Goal: Book appointment/travel/reservation

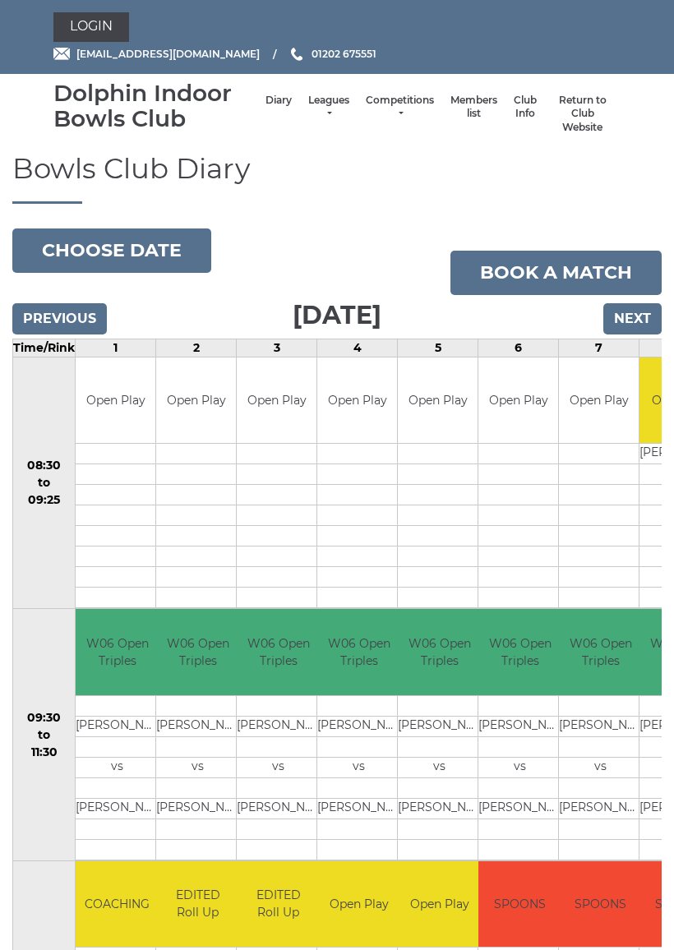
click at [138, 247] on button "Choose date" at bounding box center [111, 250] width 199 height 44
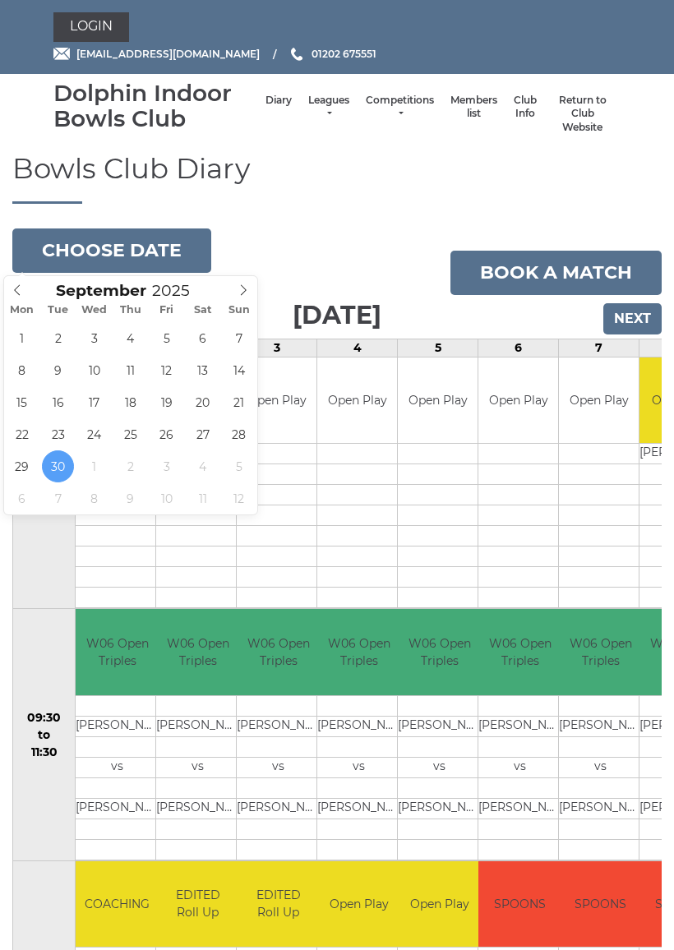
type input "2025-09-24"
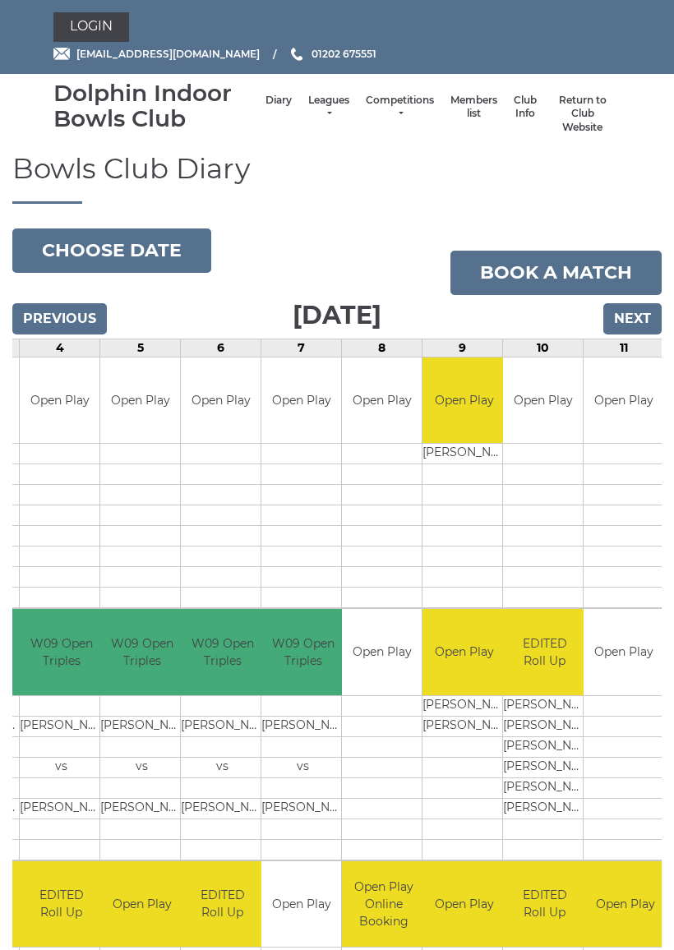
click at [152, 249] on button "Choose date" at bounding box center [111, 250] width 199 height 44
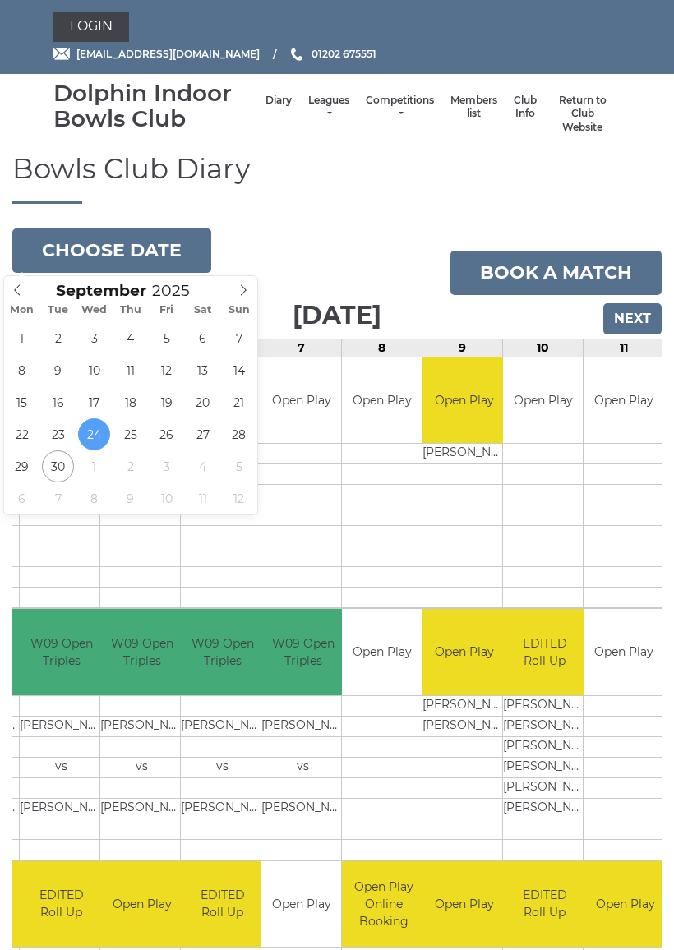
type input "2025-09-17"
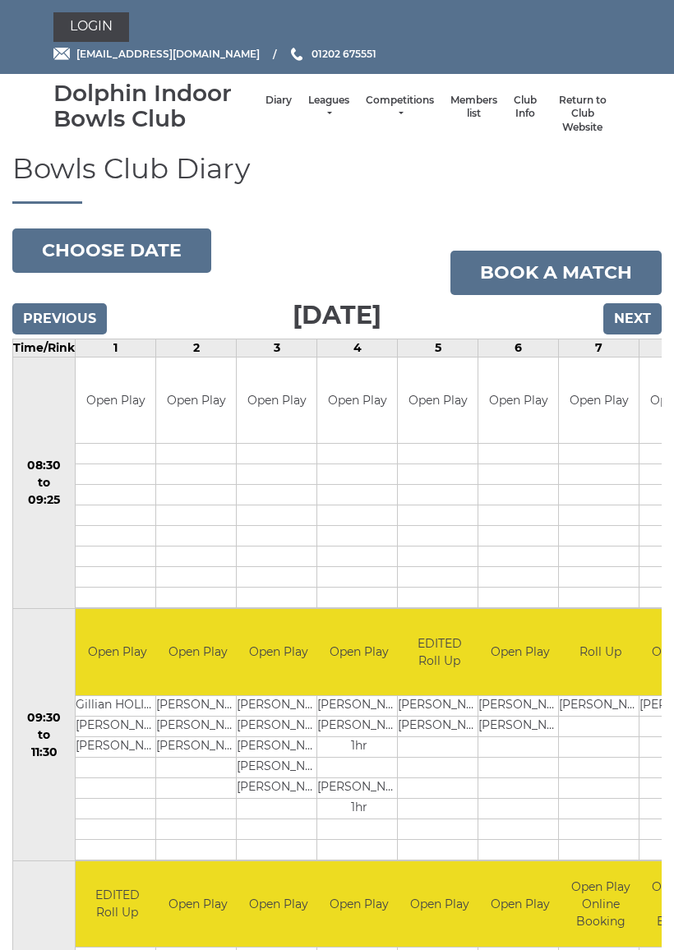
click at [139, 256] on button "Choose date" at bounding box center [111, 250] width 199 height 44
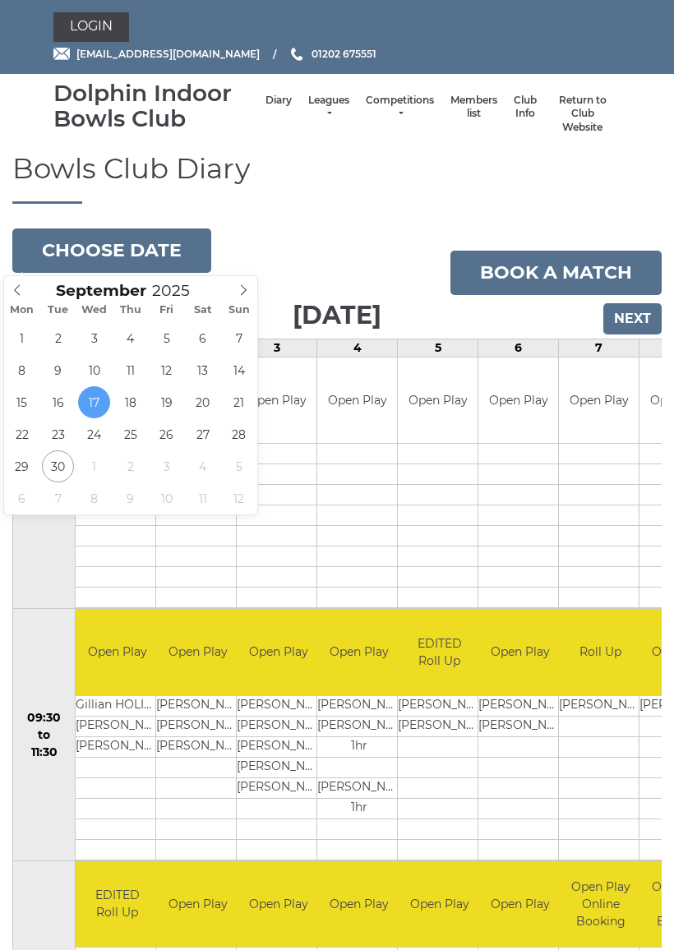
type input "[DATE]"
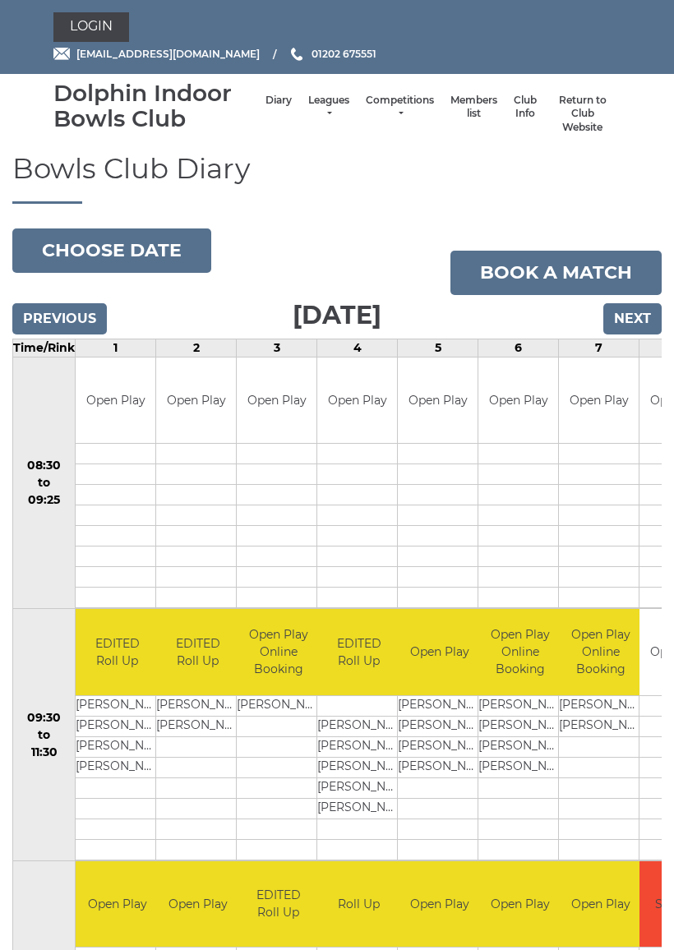
click at [116, 245] on button "Choose date" at bounding box center [111, 250] width 199 height 44
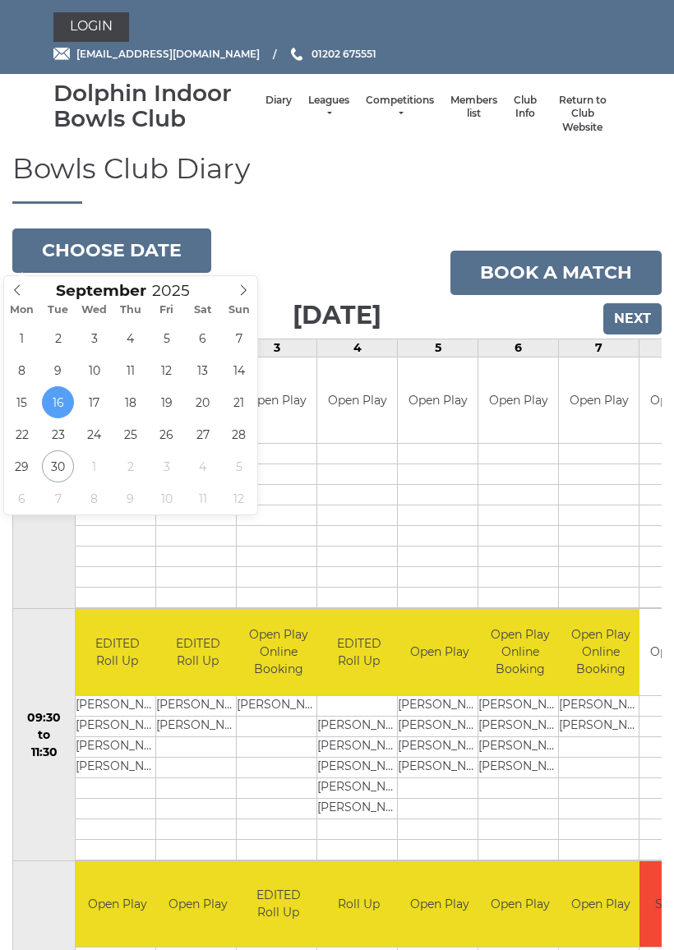
type input "[DATE]"
